Goal: Task Accomplishment & Management: Complete application form

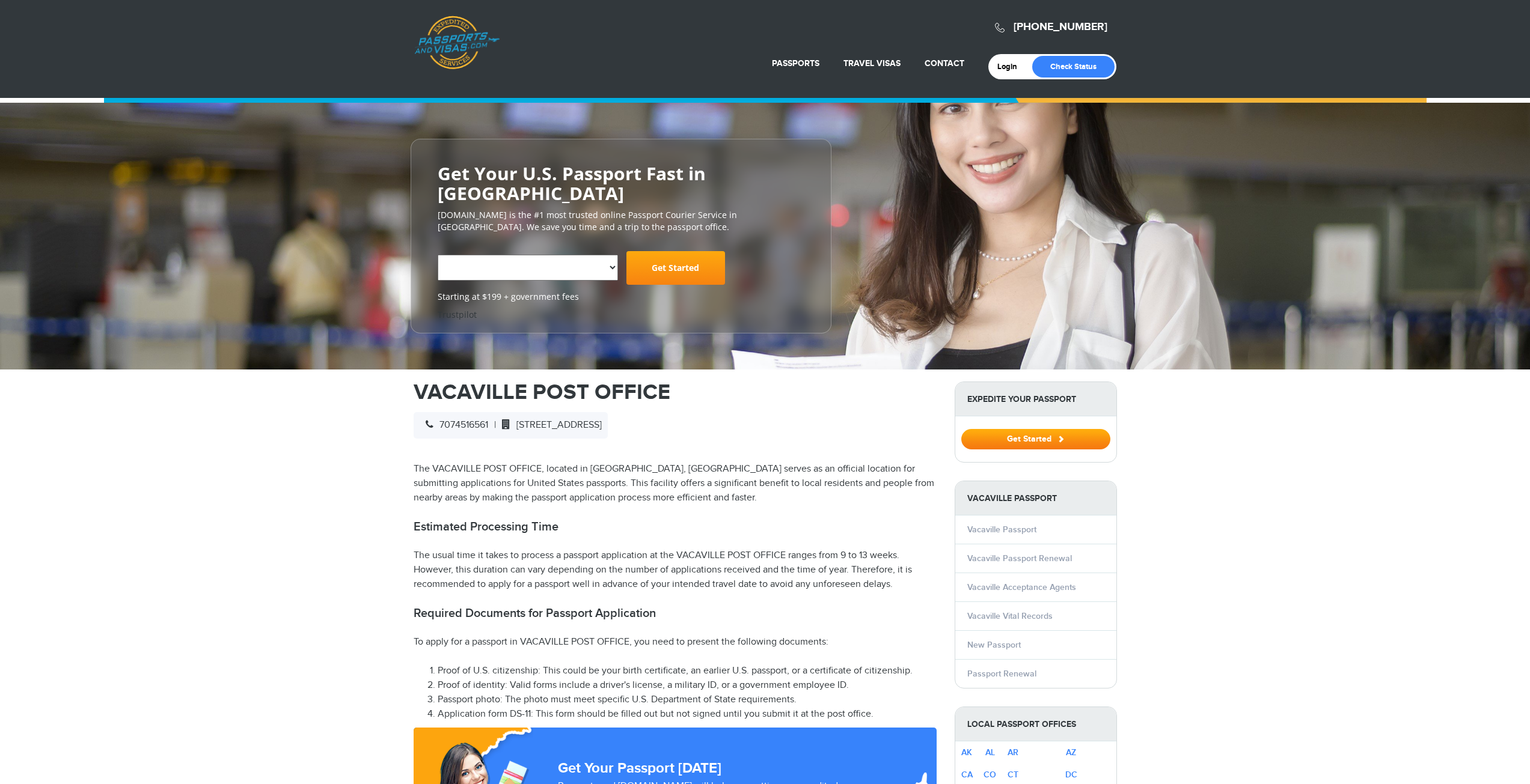
select select "**********"
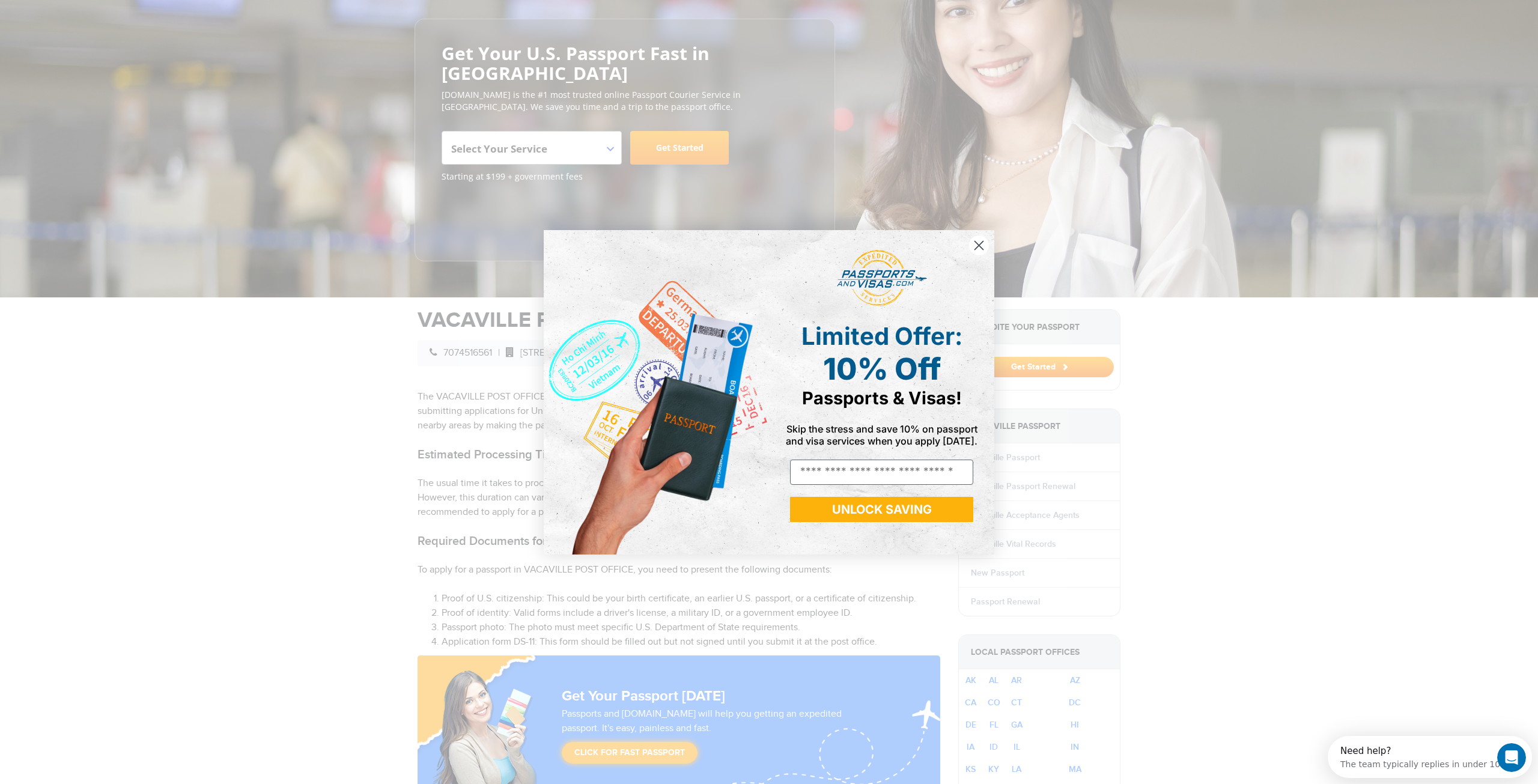
click at [981, 250] on circle "Close dialog" at bounding box center [979, 245] width 19 height 19
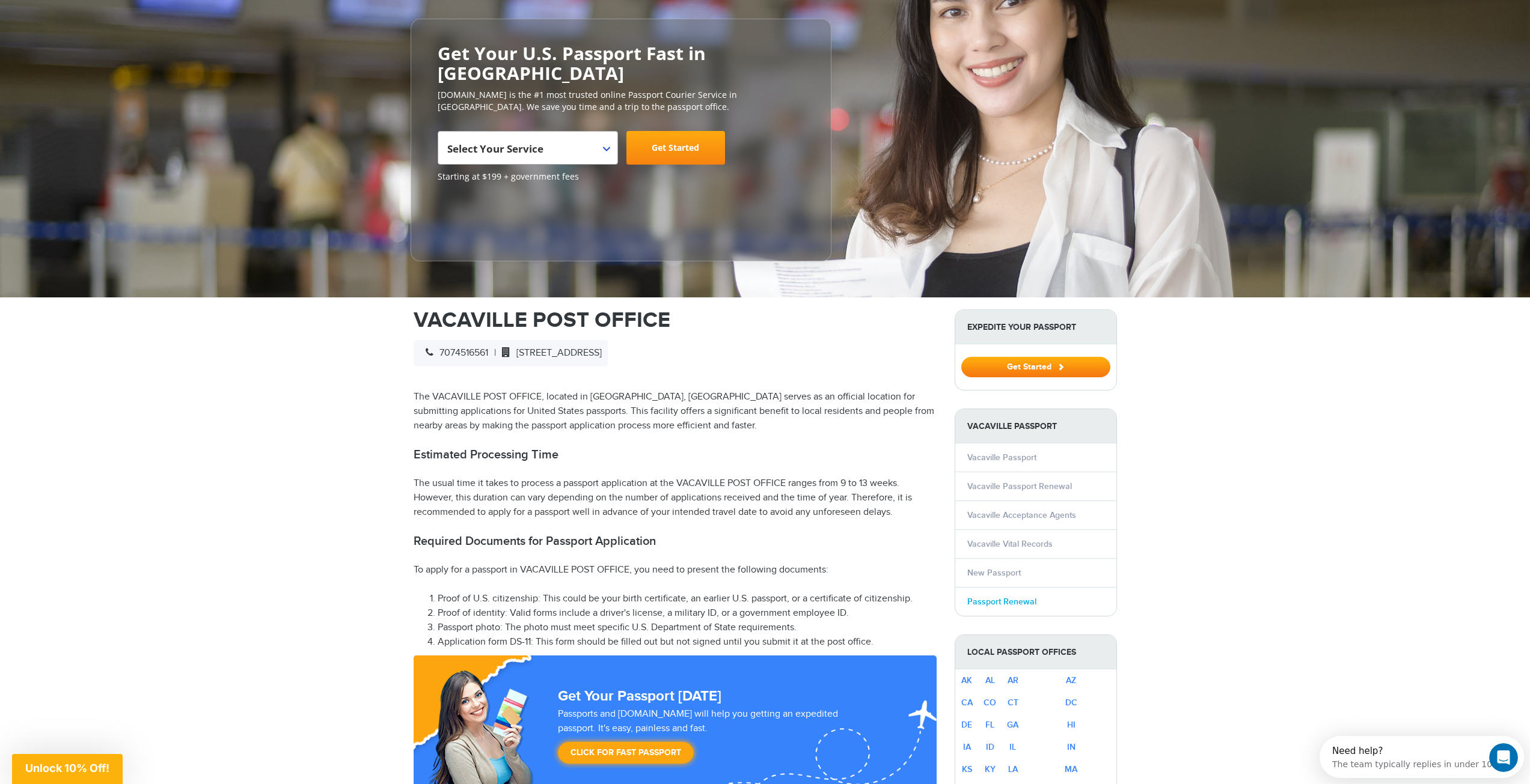
click at [987, 597] on link "Passport Renewal" at bounding box center [1001, 602] width 69 height 11
